Goal: Transaction & Acquisition: Obtain resource

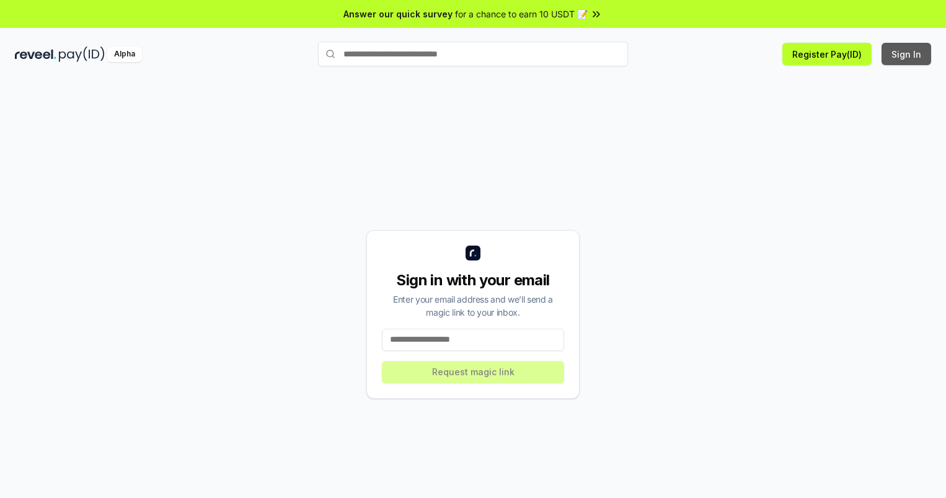
click at [907, 54] on button "Sign In" at bounding box center [907, 54] width 50 height 22
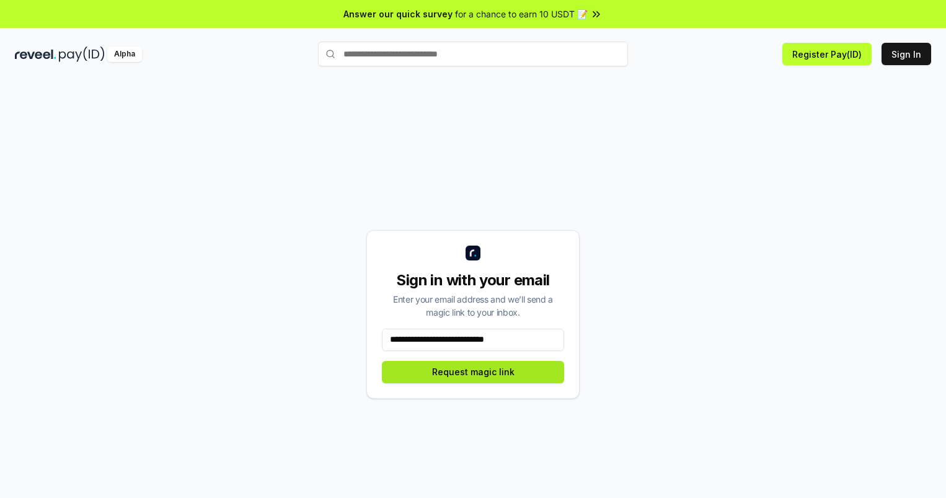
type input "**********"
click at [473, 371] on button "Request magic link" at bounding box center [473, 372] width 182 height 22
